Goal: Navigation & Orientation: Find specific page/section

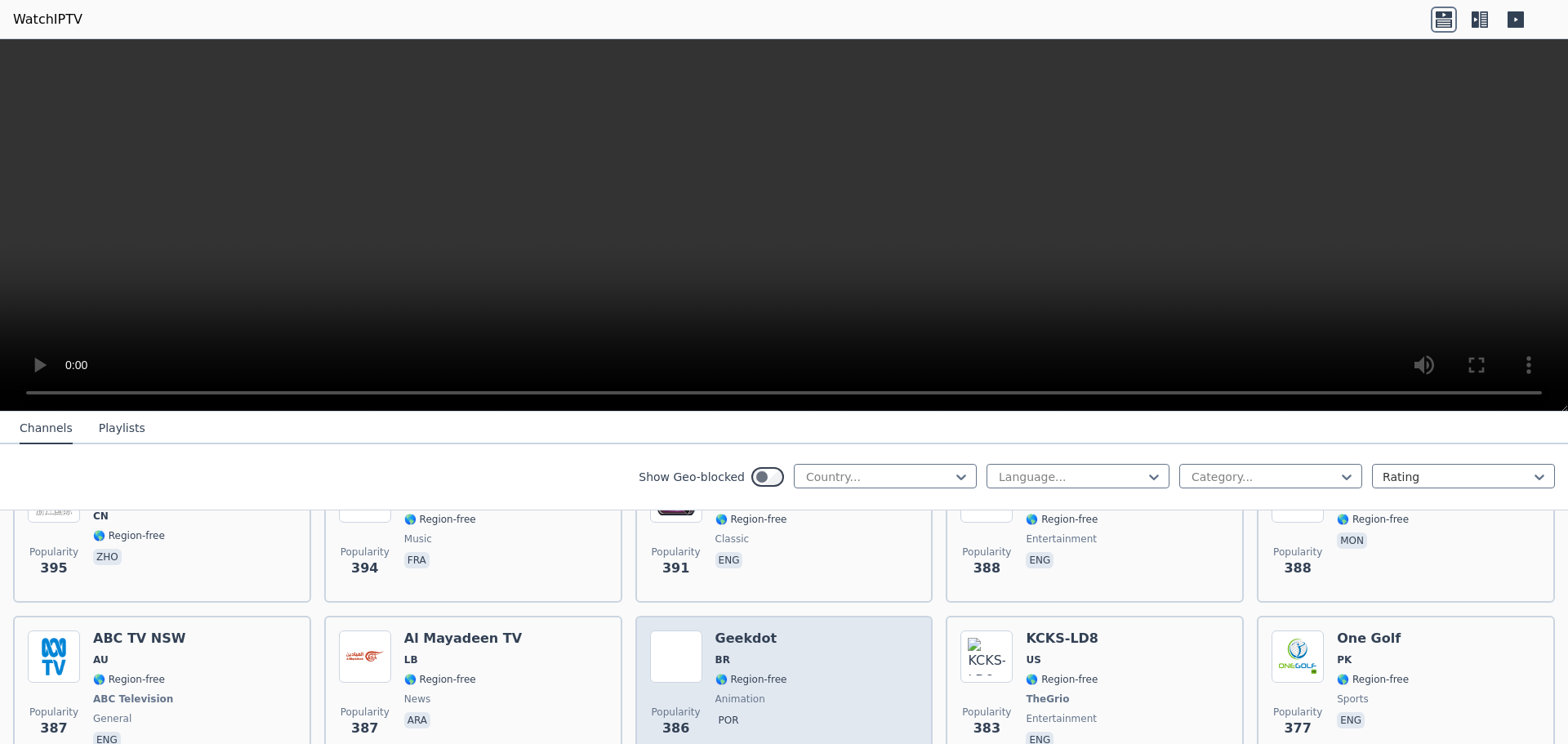
scroll to position [8118, 0]
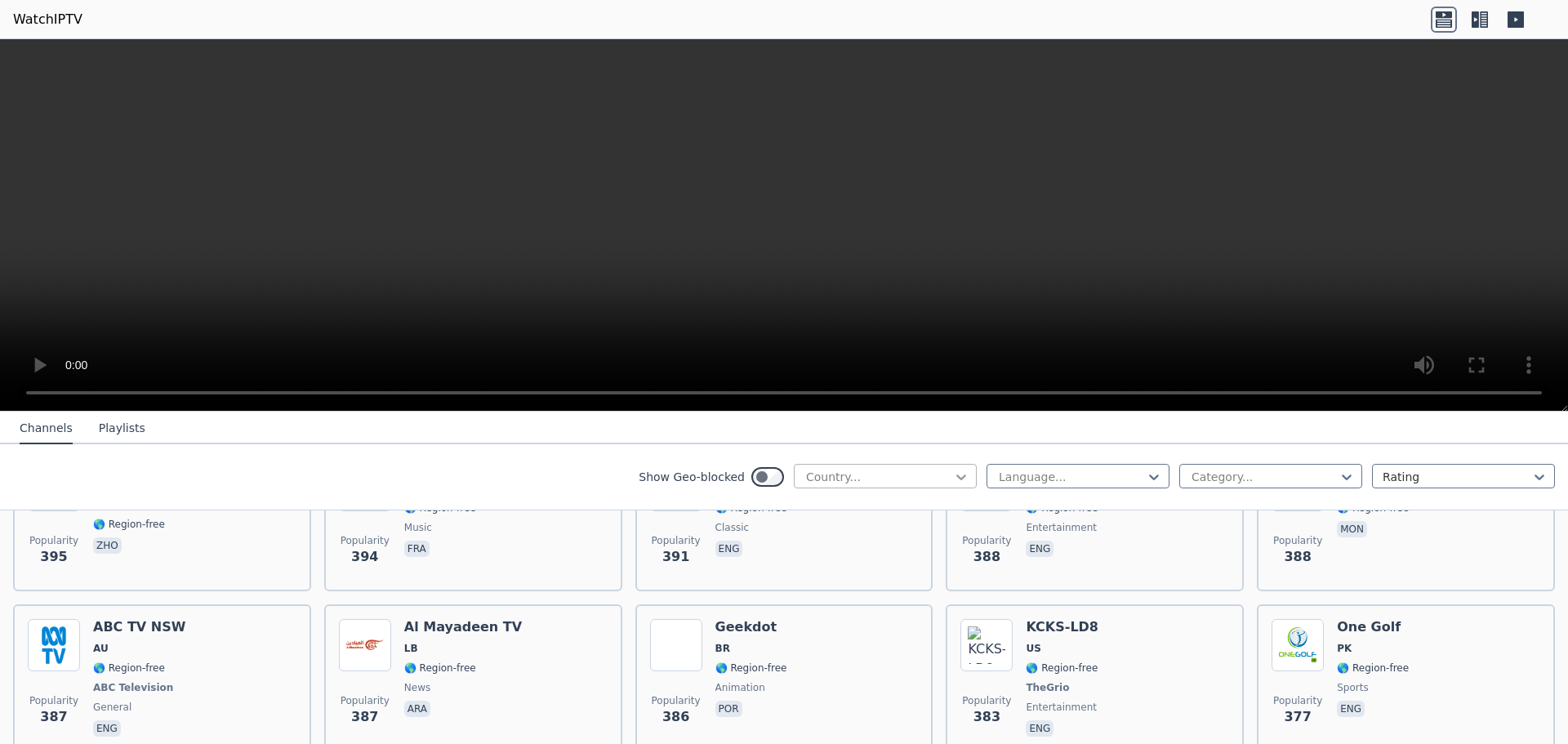
click at [953, 475] on icon at bounding box center [961, 476] width 16 height 16
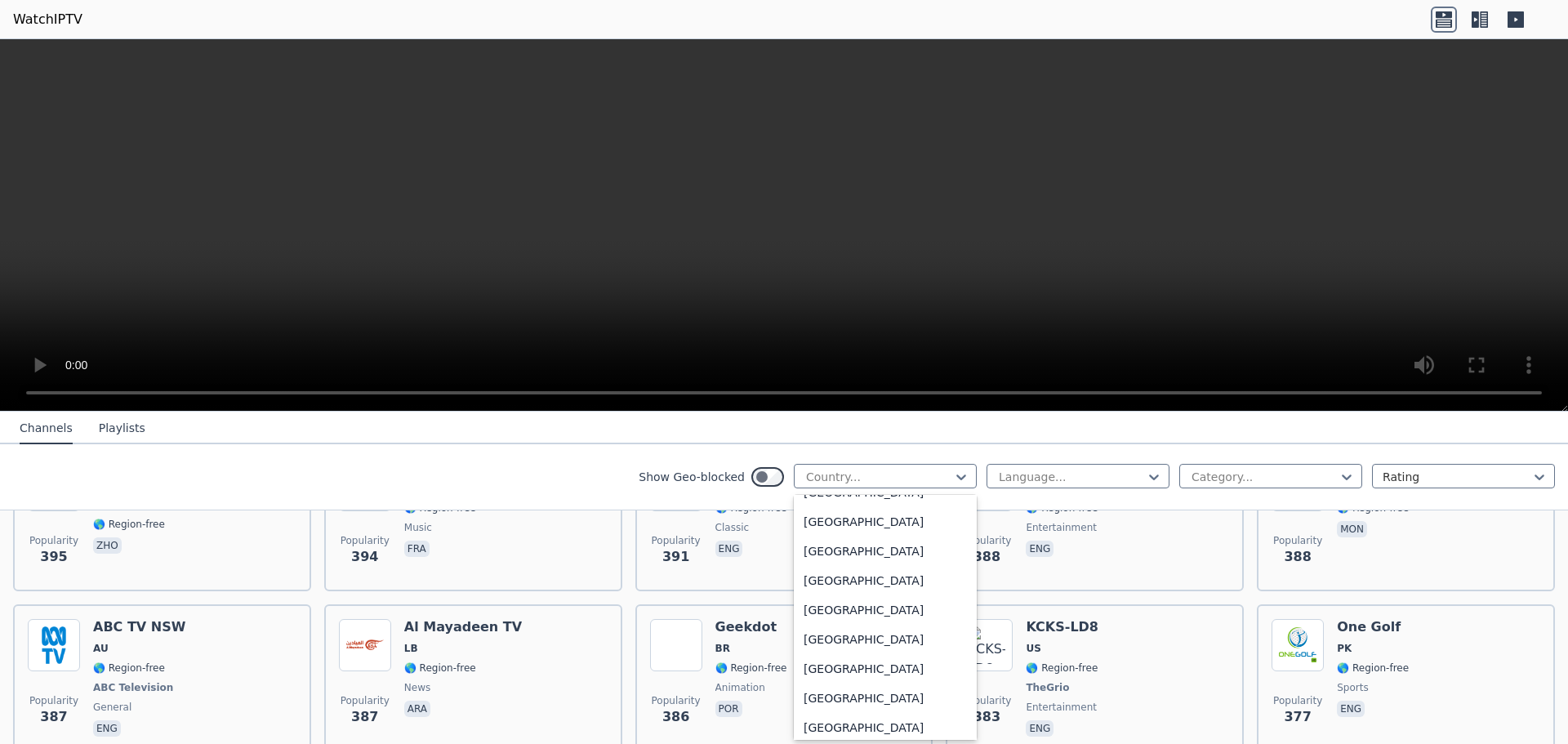
scroll to position [5717, 0]
click at [899, 567] on div "[GEOGRAPHIC_DATA]" at bounding box center [885, 574] width 183 height 29
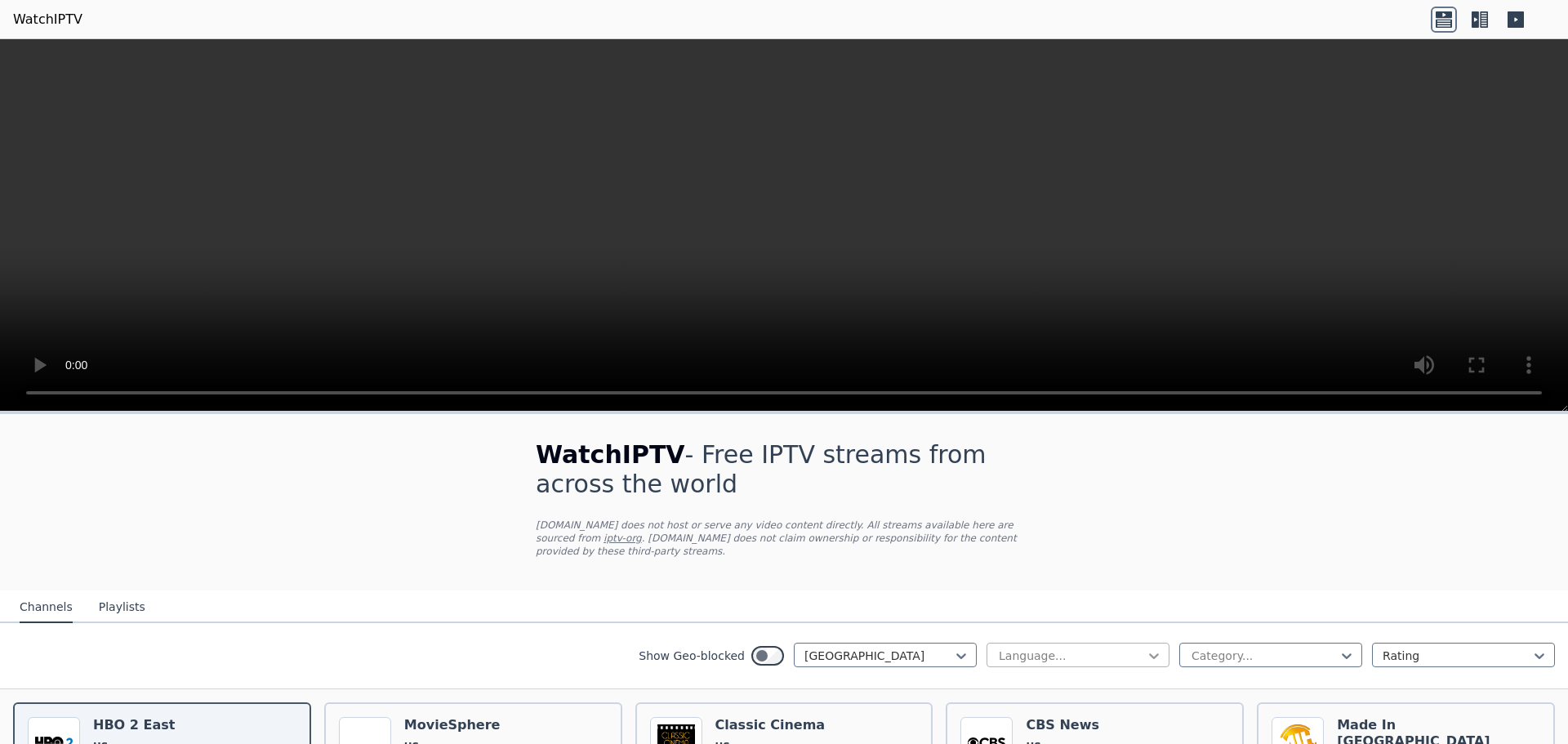
click at [1146, 647] on icon at bounding box center [1153, 655] width 16 height 16
click at [1027, 738] on div "English" at bounding box center [1078, 750] width 183 height 29
click at [1290, 647] on div at bounding box center [1264, 655] width 149 height 16
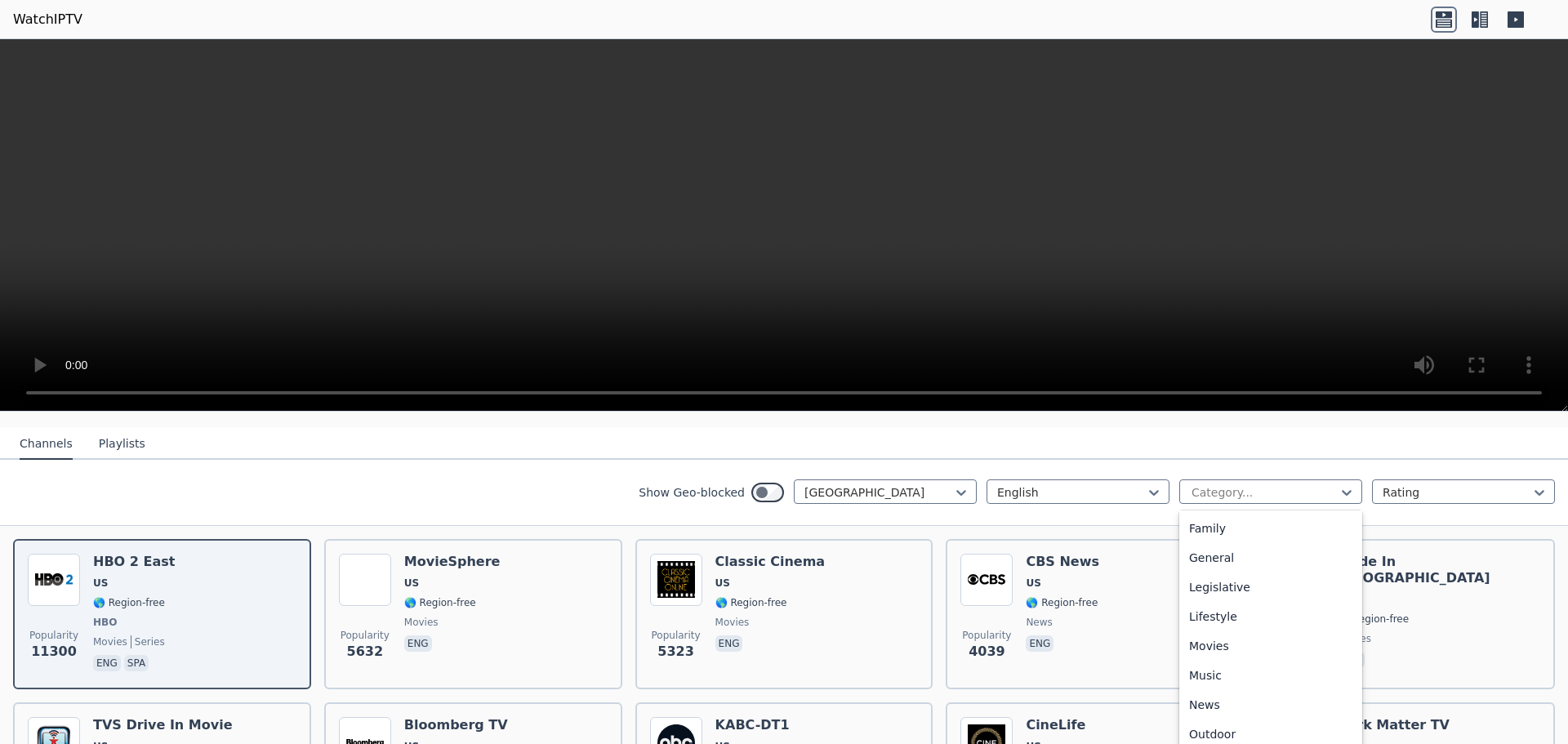
scroll to position [310, 0]
click at [1206, 562] on div "General" at bounding box center [1271, 570] width 183 height 29
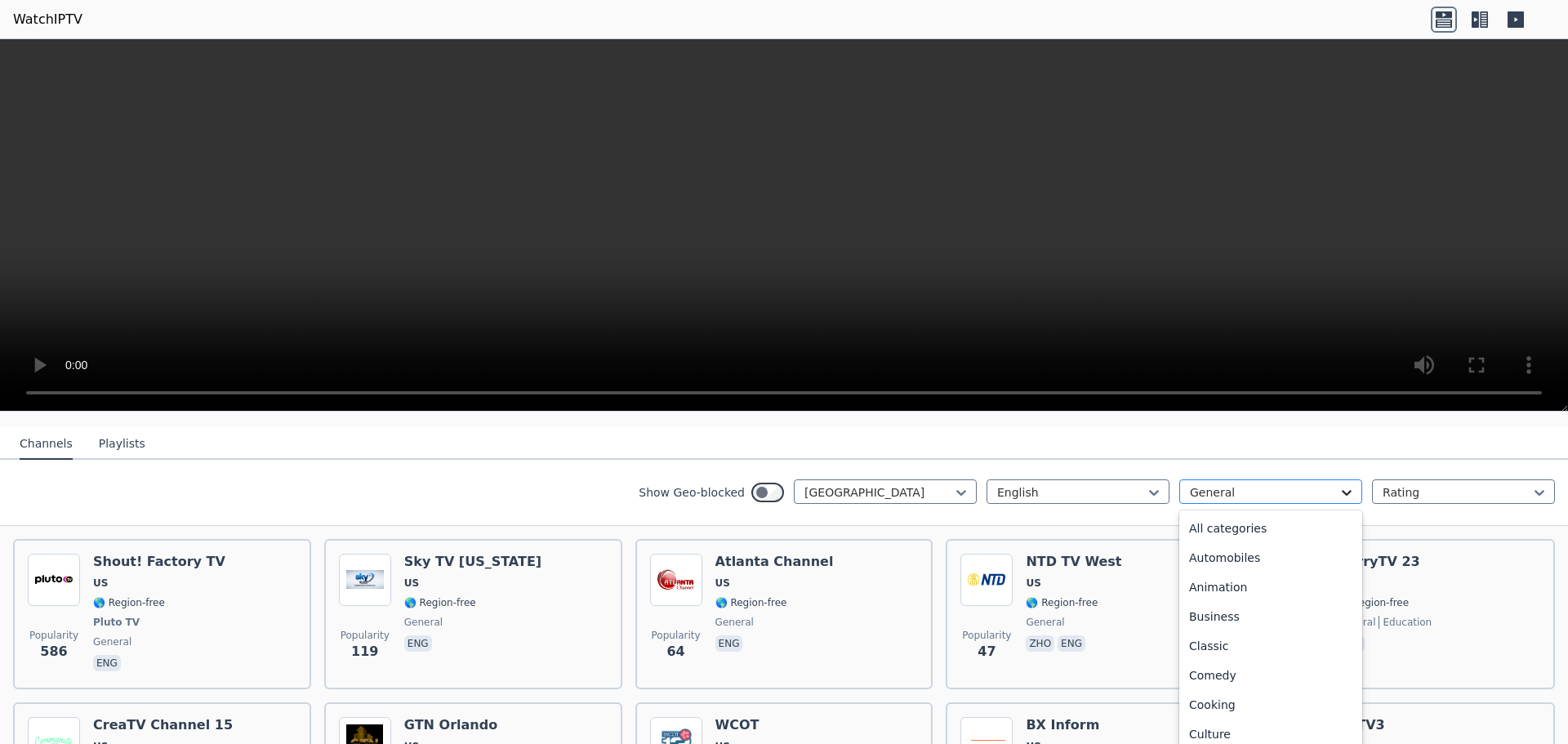
scroll to position [150, 0]
click at [1338, 484] on icon at bounding box center [1346, 492] width 16 height 16
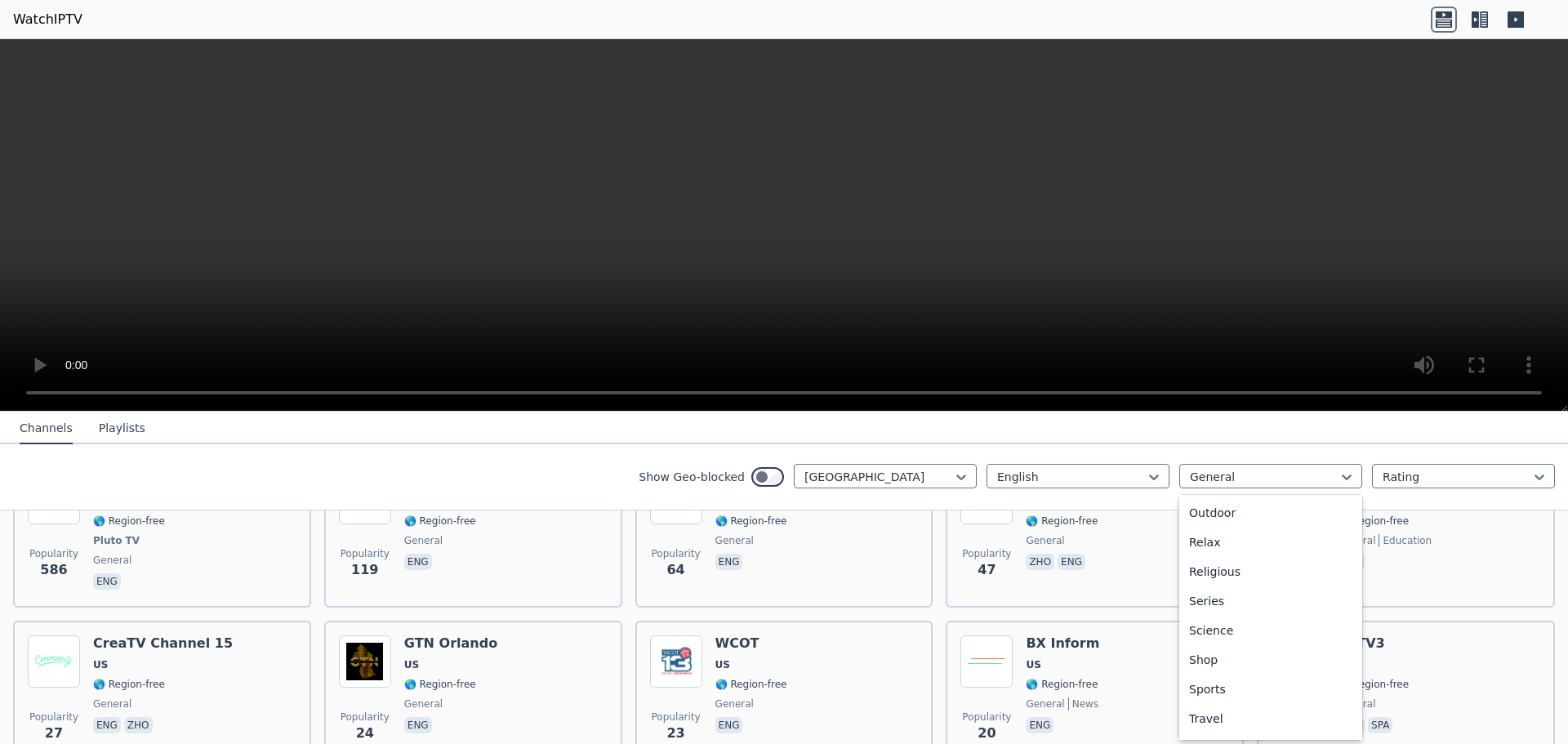
scroll to position [527, 0]
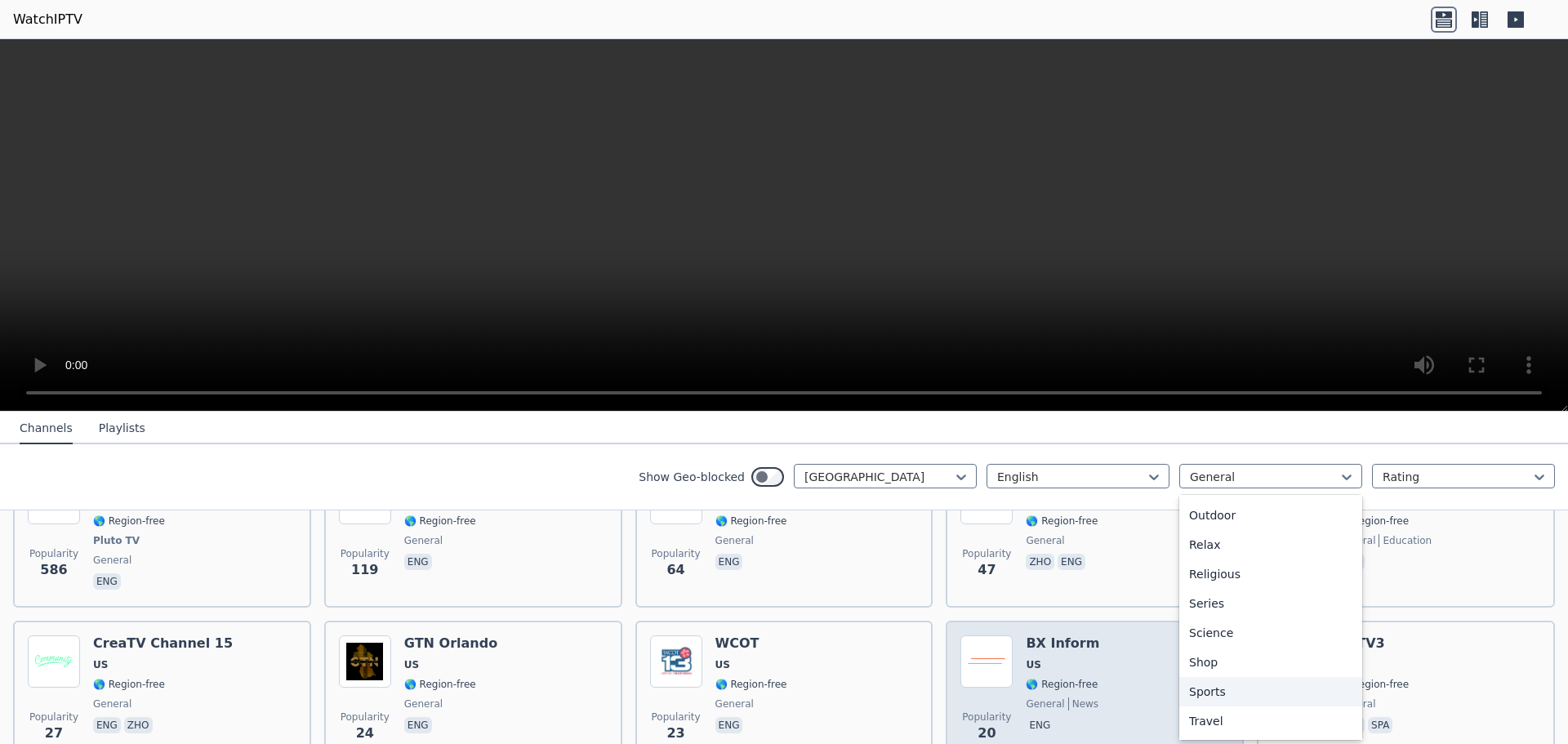
click at [1188, 691] on div "Sports" at bounding box center [1271, 691] width 183 height 29
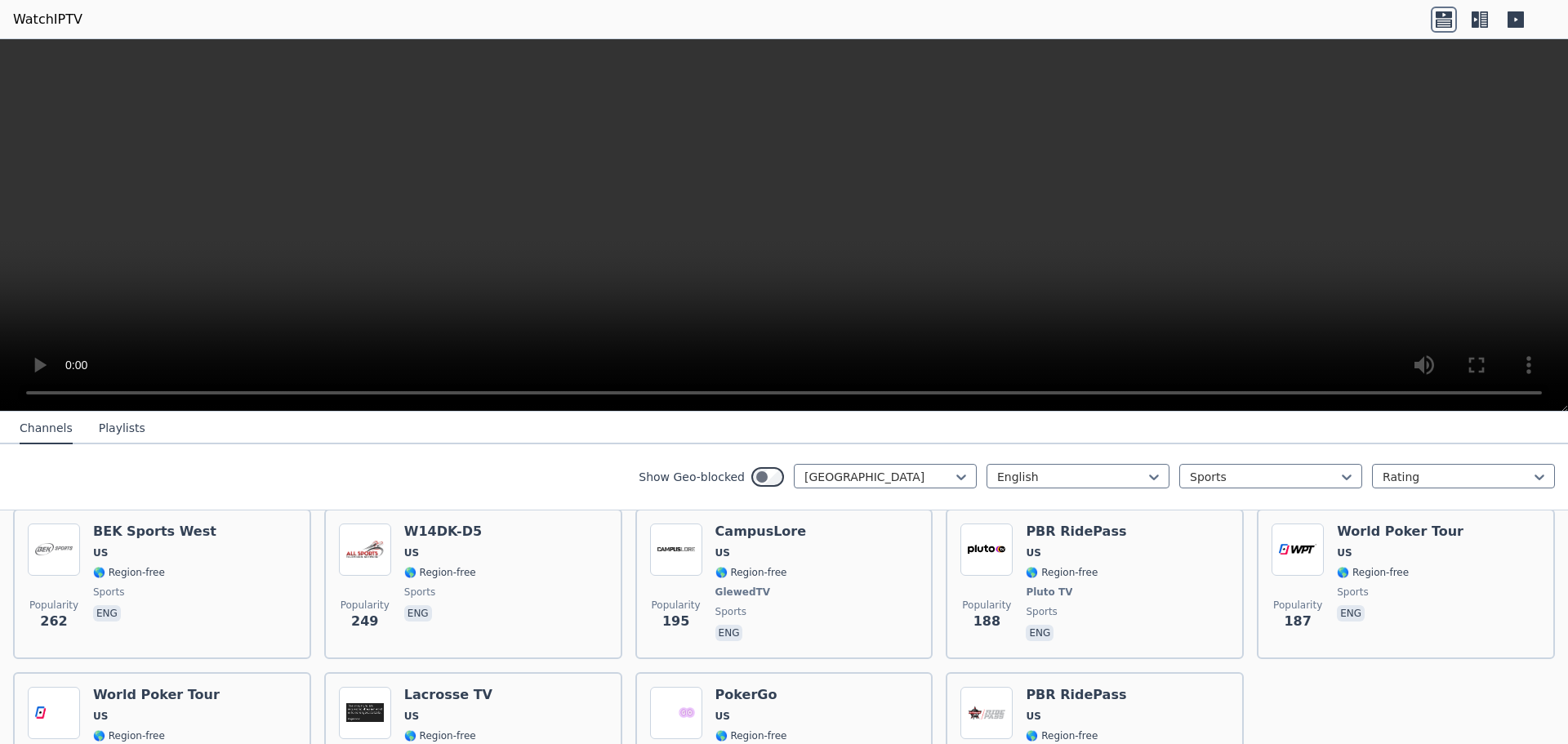
scroll to position [810, 0]
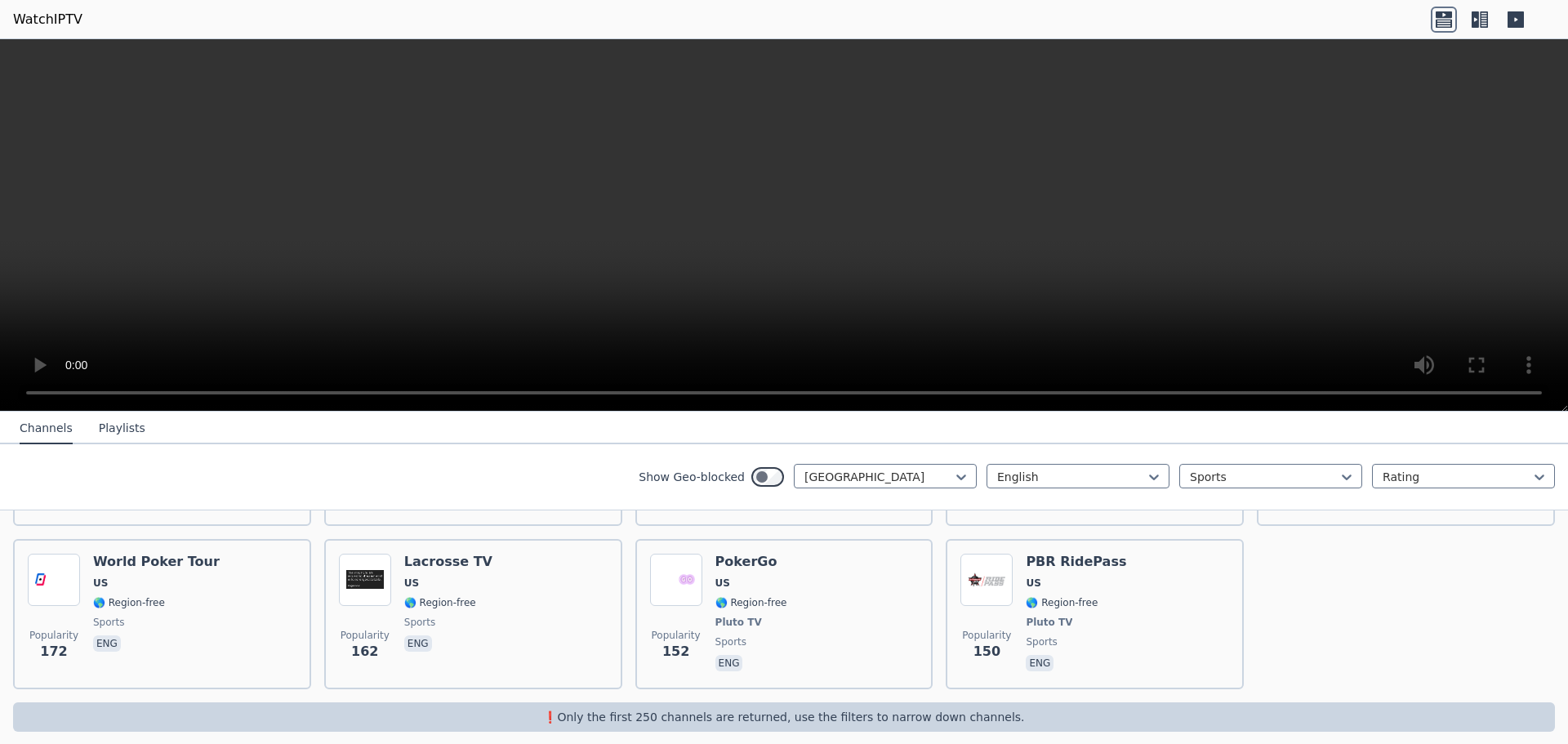
click at [1136, 496] on div "Show Geo-blocked United States English Sports Rating" at bounding box center [784, 477] width 1568 height 66
drag, startPoint x: 509, startPoint y: 478, endPoint x: 413, endPoint y: 442, distance: 102.5
click at [413, 442] on nav "Channels Playlists" at bounding box center [784, 428] width 1568 height 32
click at [39, 429] on button "Channels" at bounding box center [47, 428] width 53 height 31
click at [106, 430] on button "Playlists" at bounding box center [121, 428] width 47 height 31
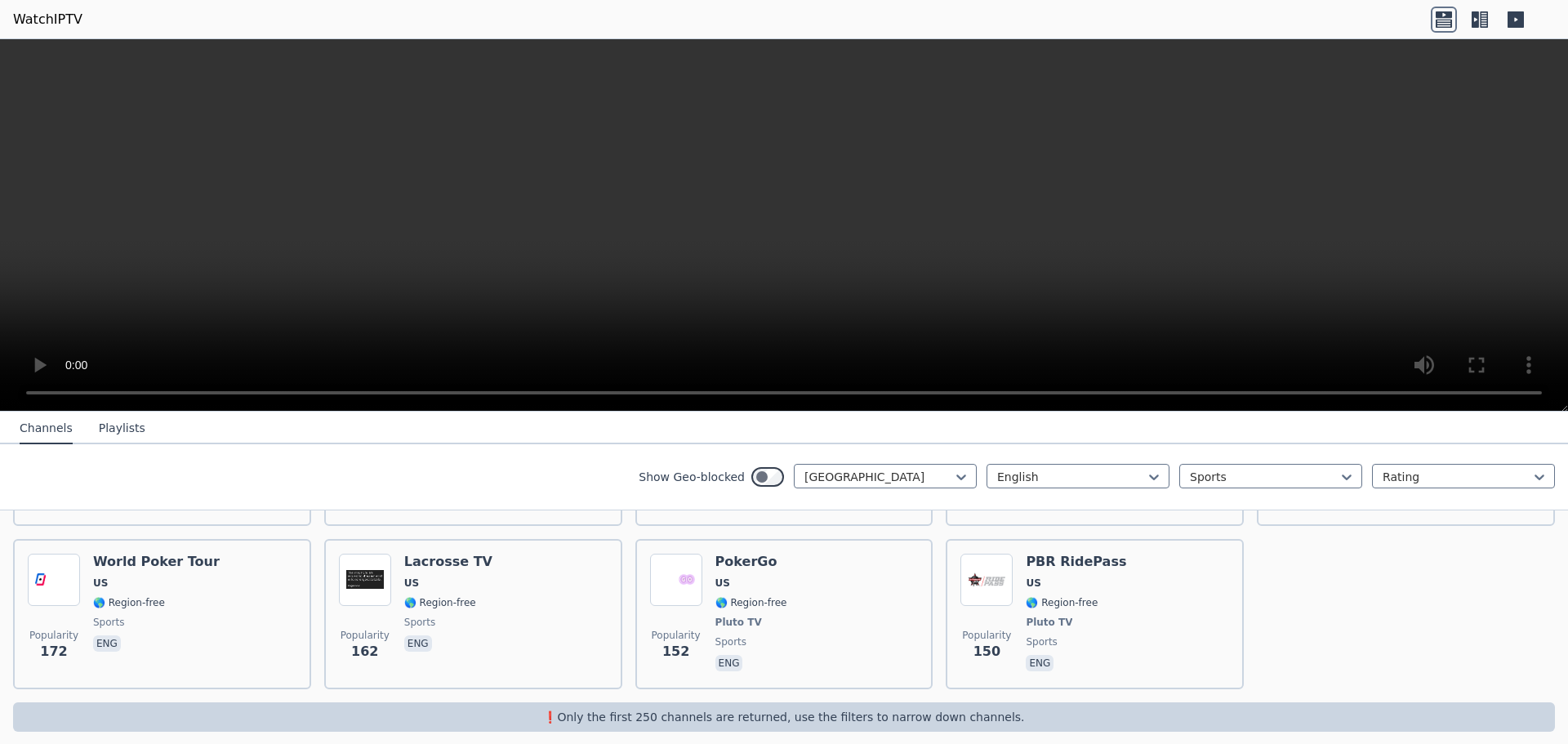
scroll to position [0, 0]
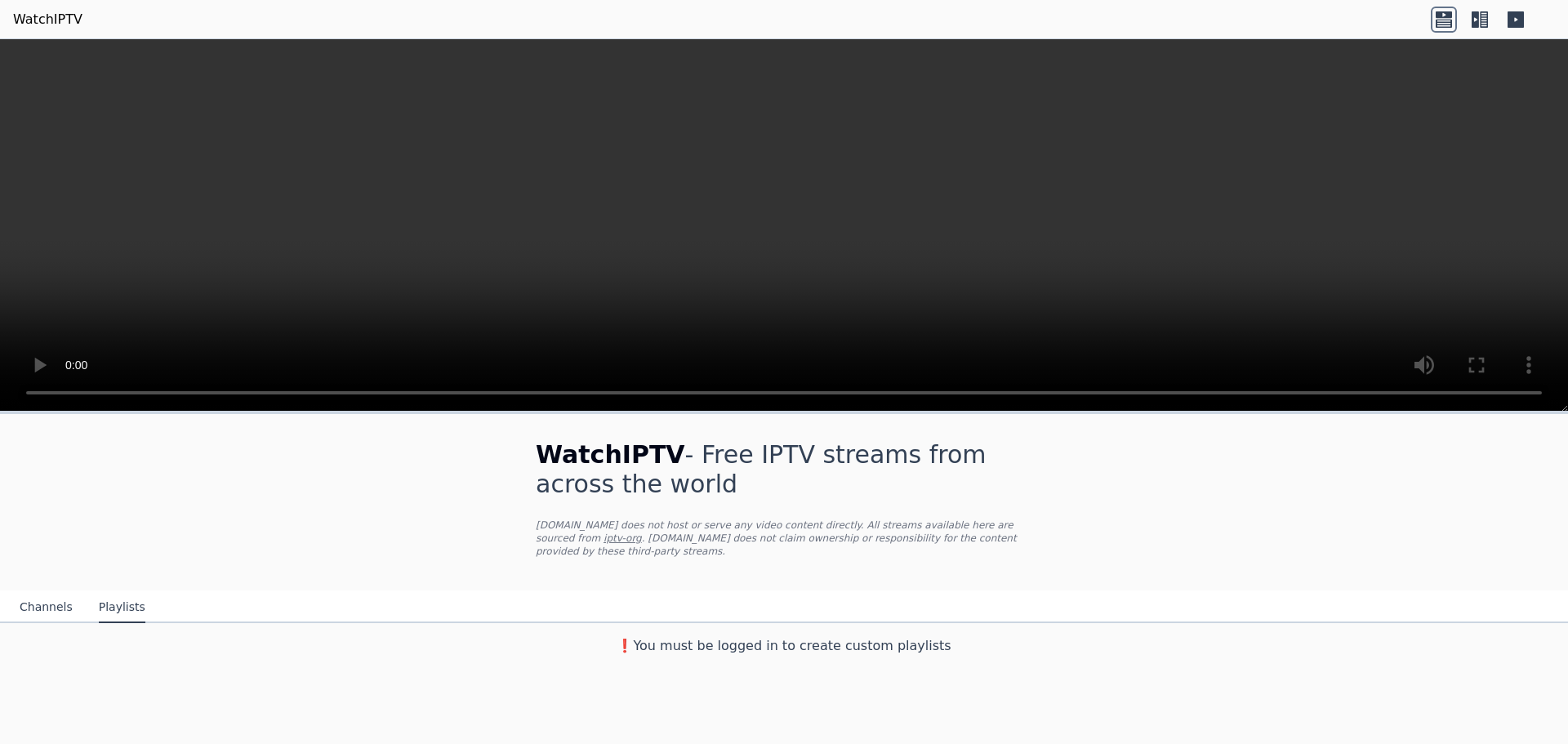
click at [1450, 18] on icon at bounding box center [1445, 20] width 27 height 27
